Goal: Task Accomplishment & Management: Use online tool/utility

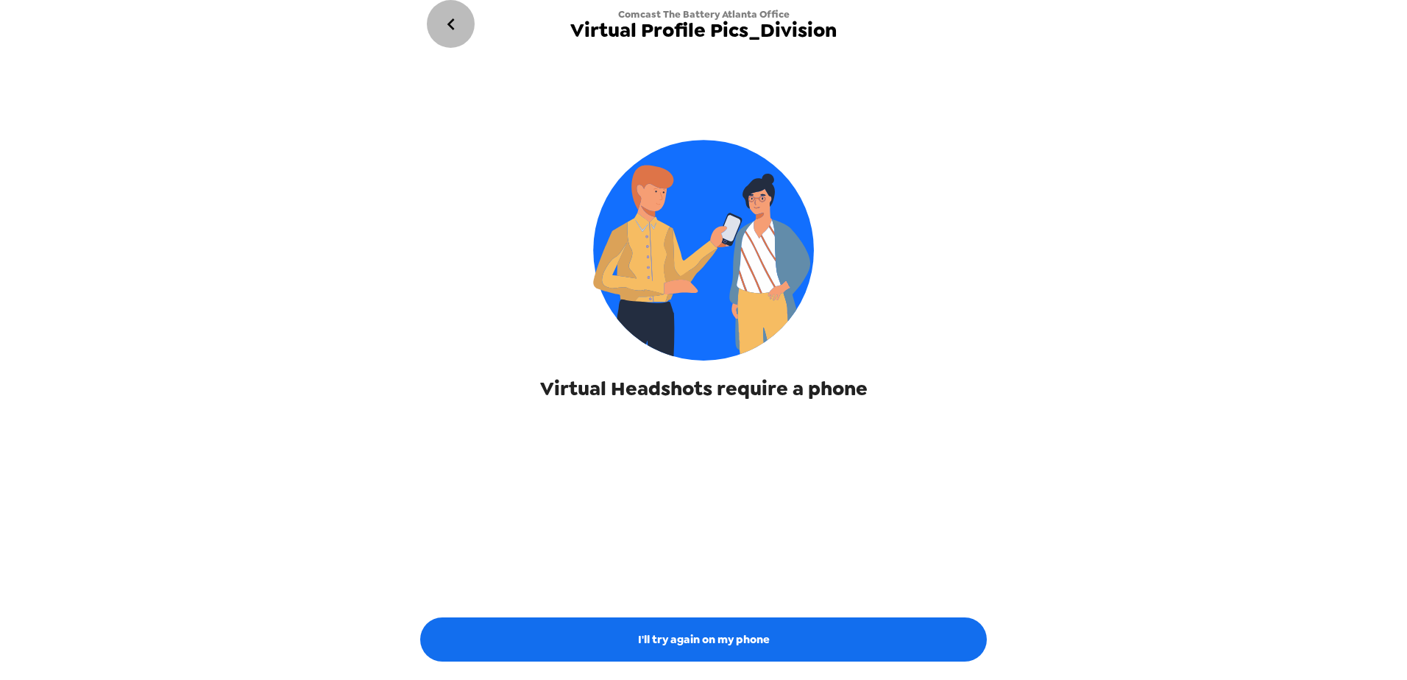
click at [447, 19] on icon "go back" at bounding box center [451, 25] width 24 height 24
